Goal: Task Accomplishment & Management: Use online tool/utility

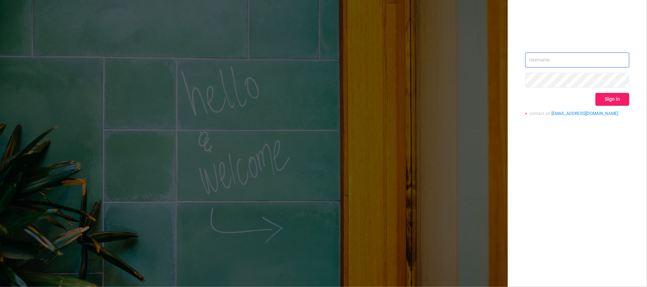
type input "[EMAIL_ADDRESS][DOMAIN_NAME]"
click at [610, 99] on button "Sign in" at bounding box center [613, 99] width 34 height 13
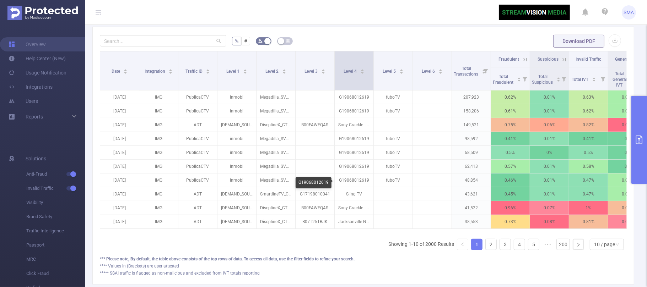
scroll to position [186, 0]
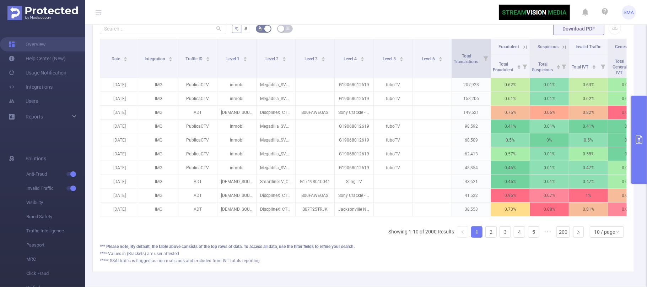
click at [482, 66] on icon at bounding box center [486, 58] width 10 height 39
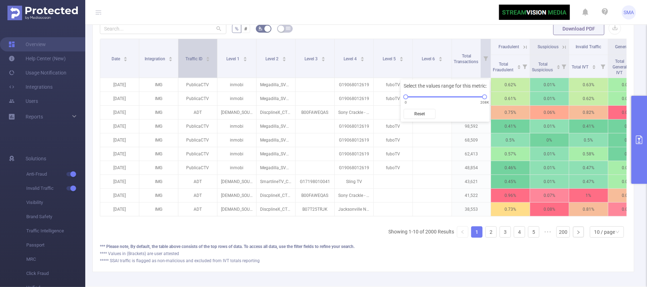
click at [206, 60] on icon "icon: caret-down" at bounding box center [208, 61] width 4 height 4
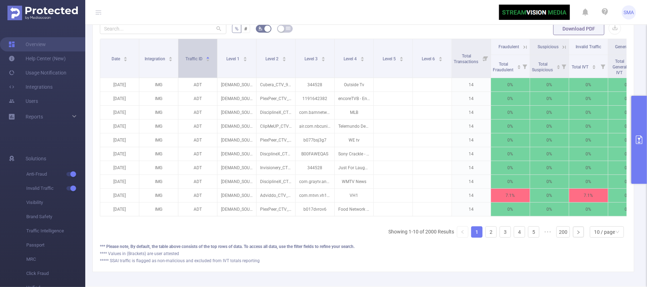
click at [206, 60] on icon "icon: caret-down" at bounding box center [208, 61] width 4 height 4
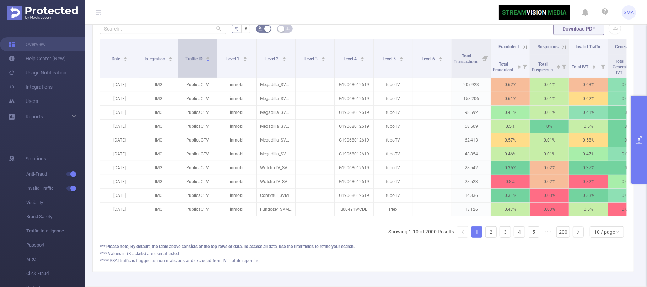
click at [206, 60] on icon "icon: caret-down" at bounding box center [208, 61] width 4 height 4
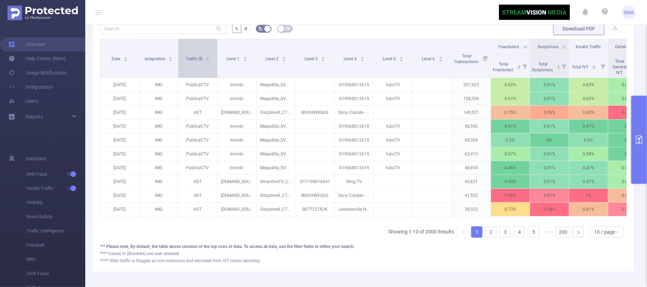
click at [206, 60] on icon "icon: caret-down" at bounding box center [208, 61] width 4 height 4
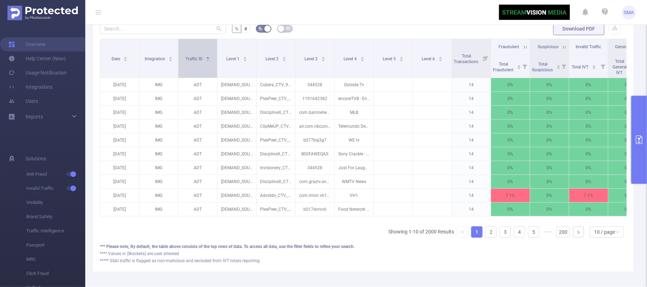
click at [206, 60] on icon "icon: caret-down" at bounding box center [208, 61] width 4 height 4
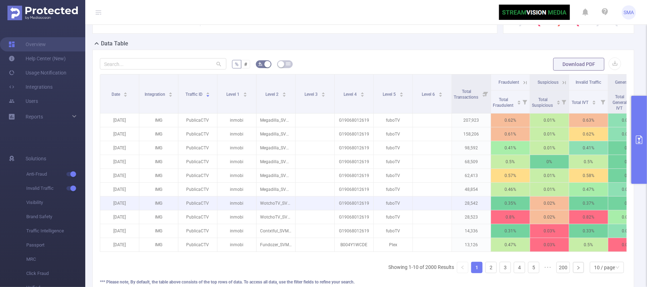
scroll to position [134, 0]
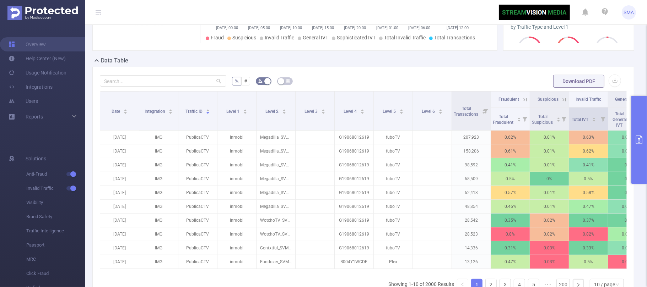
click at [604, 120] on icon at bounding box center [603, 119] width 5 height 5
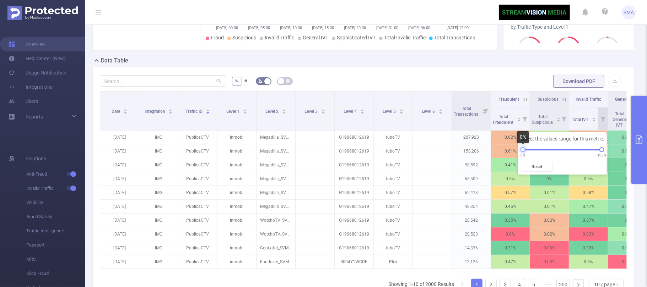
click at [525, 151] on div at bounding box center [523, 149] width 5 height 5
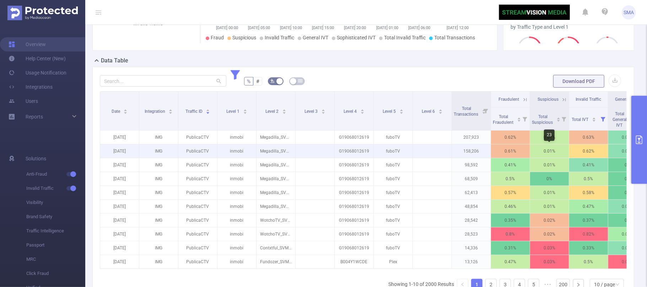
click at [532, 150] on p "0.01%" at bounding box center [549, 152] width 39 height 14
